Goal: Obtain resource: Obtain resource

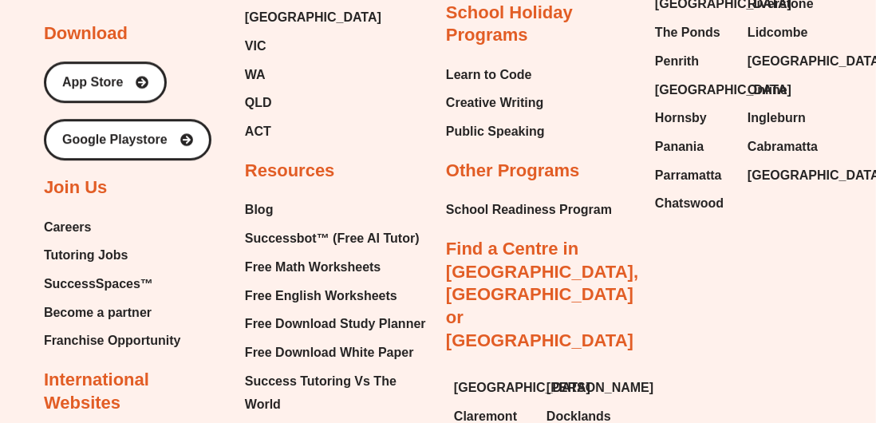
scroll to position [8484, 0]
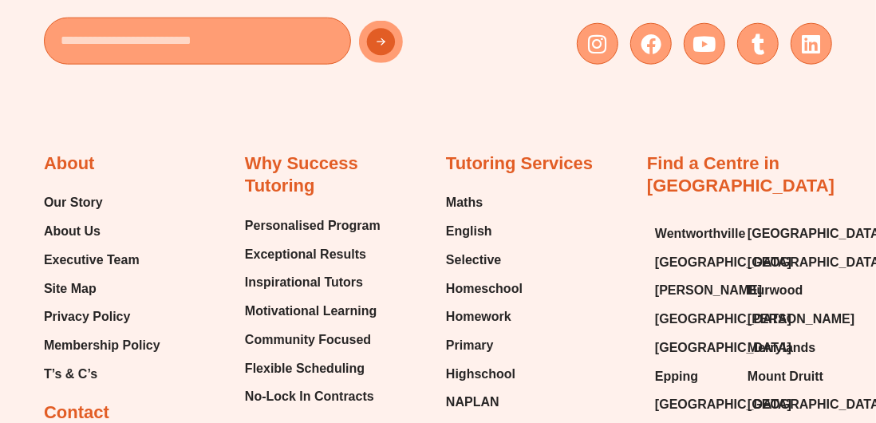
scroll to position [16254, 0]
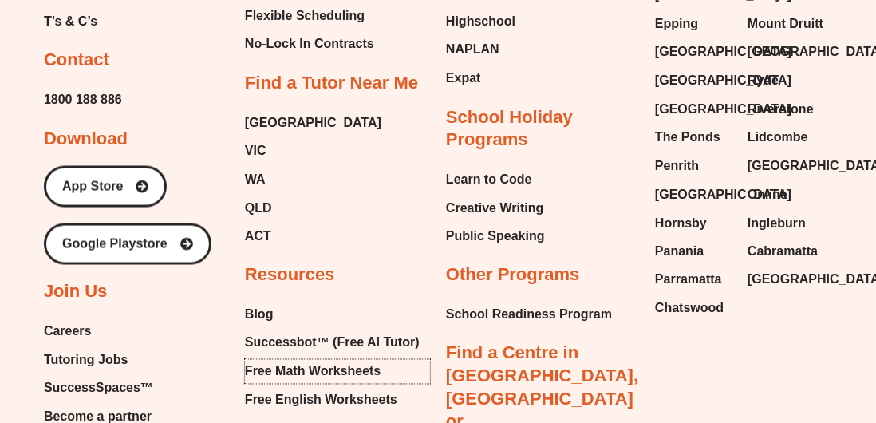
scroll to position [16609, 0]
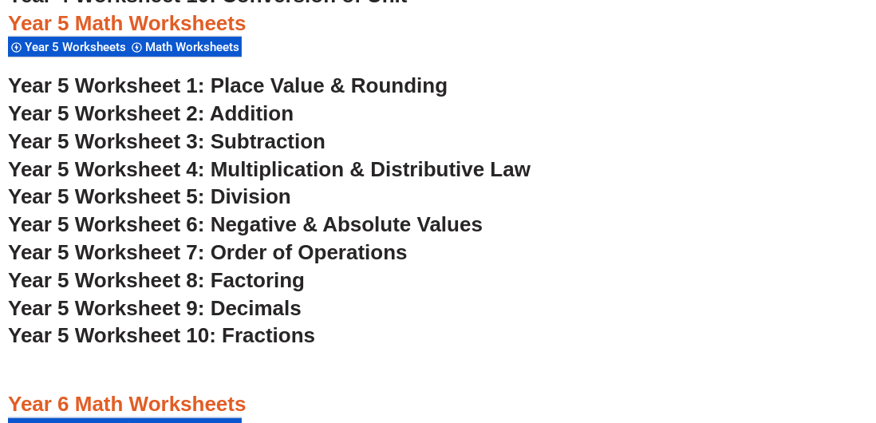
scroll to position [3264, 0]
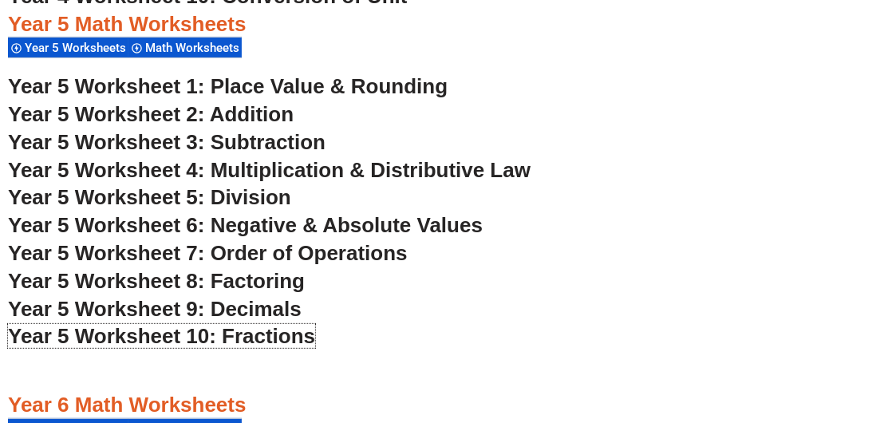
click at [280, 340] on span "Year 5 Worksheet 10: Fractions" at bounding box center [161, 336] width 307 height 24
click at [262, 286] on span "Year 5 Worksheet 8: Factoring" at bounding box center [156, 281] width 297 height 24
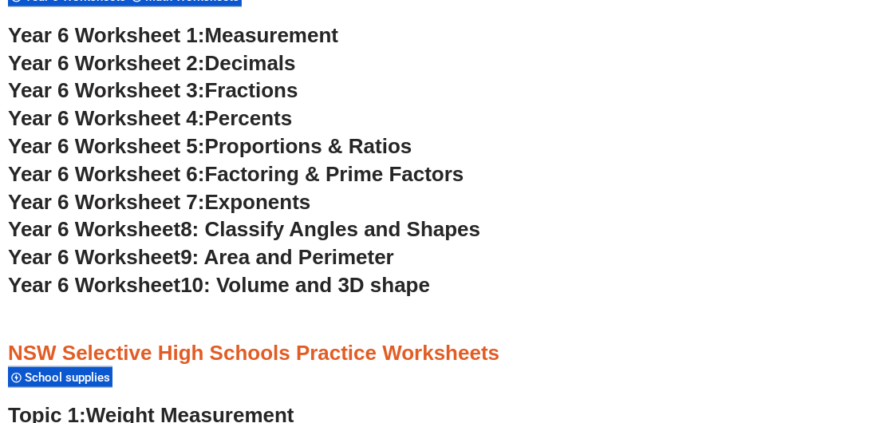
scroll to position [3697, 0]
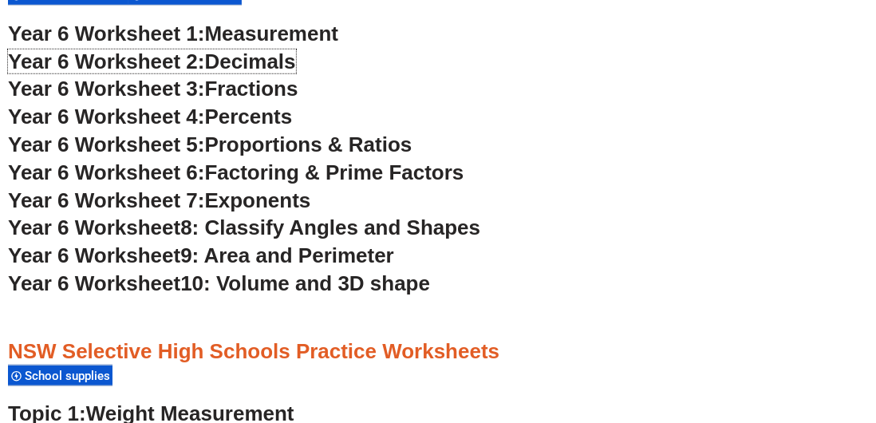
click at [260, 66] on span "Decimals" at bounding box center [250, 61] width 91 height 24
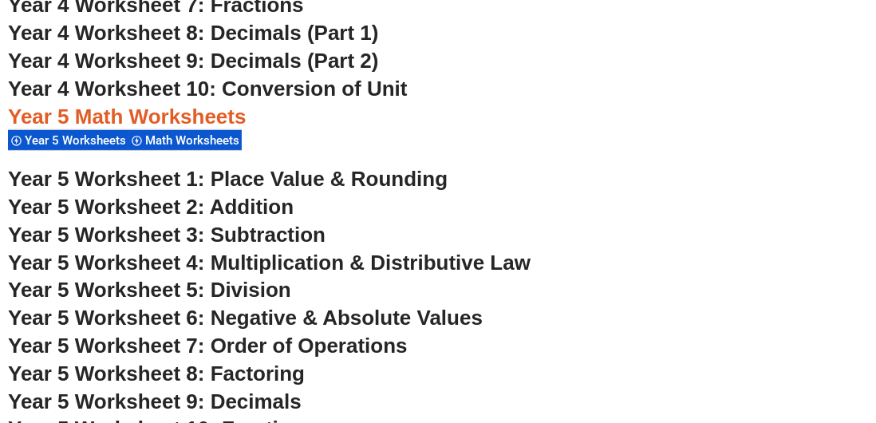
scroll to position [3178, 0]
